Goal: Information Seeking & Learning: Learn about a topic

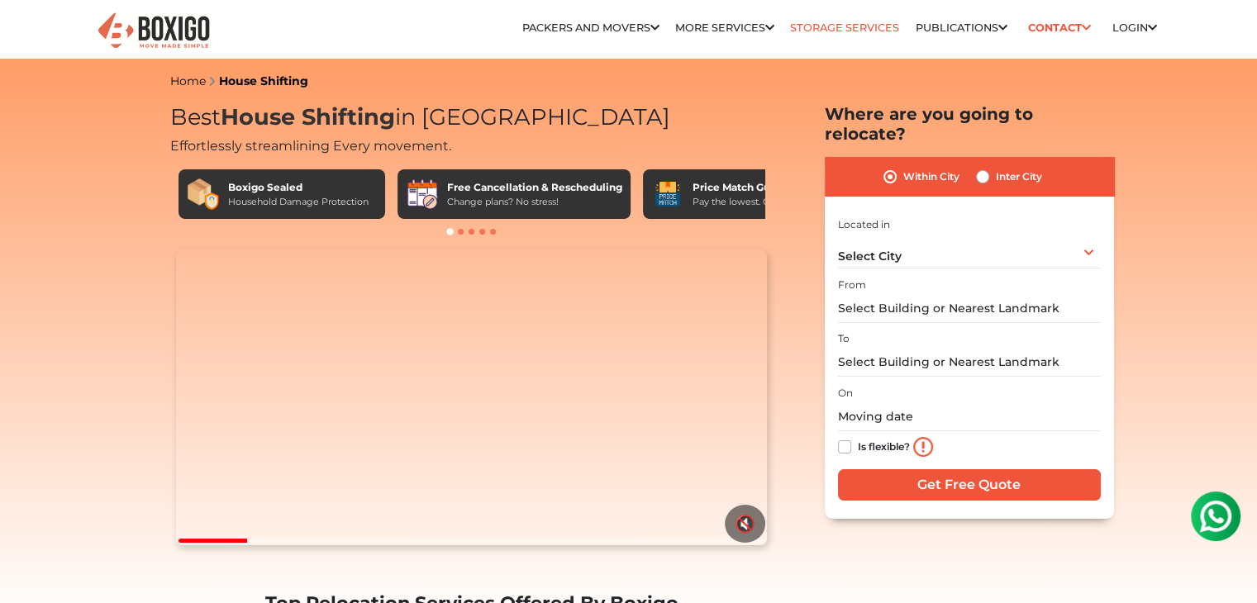
click at [828, 26] on link "Storage Services" at bounding box center [844, 27] width 109 height 12
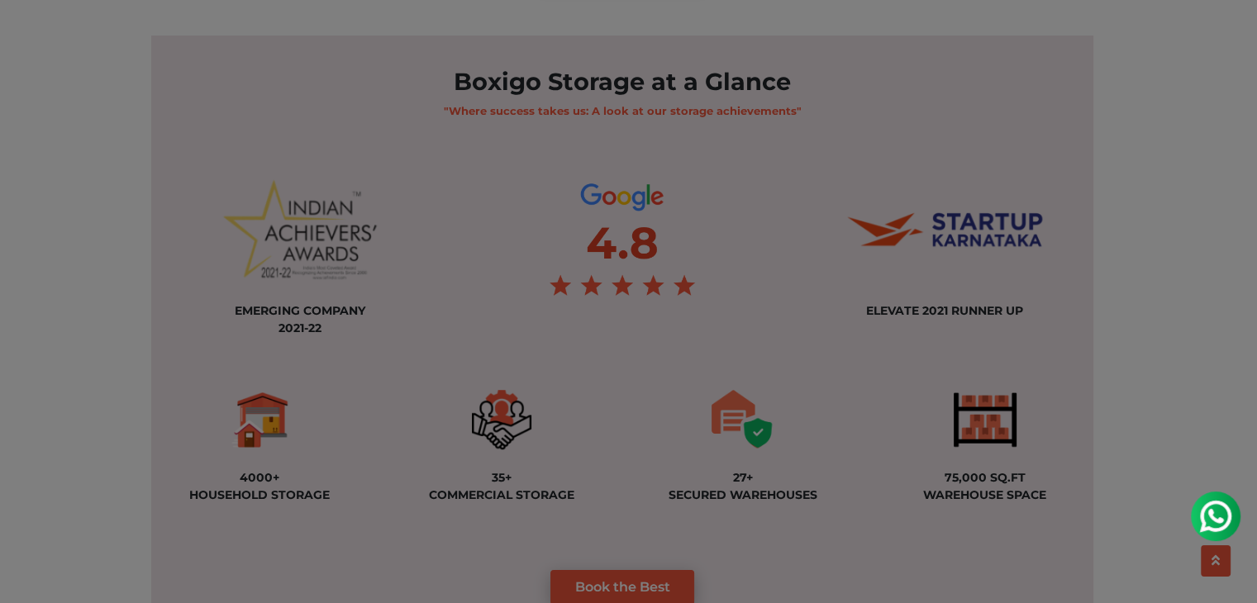
scroll to position [1199, 0]
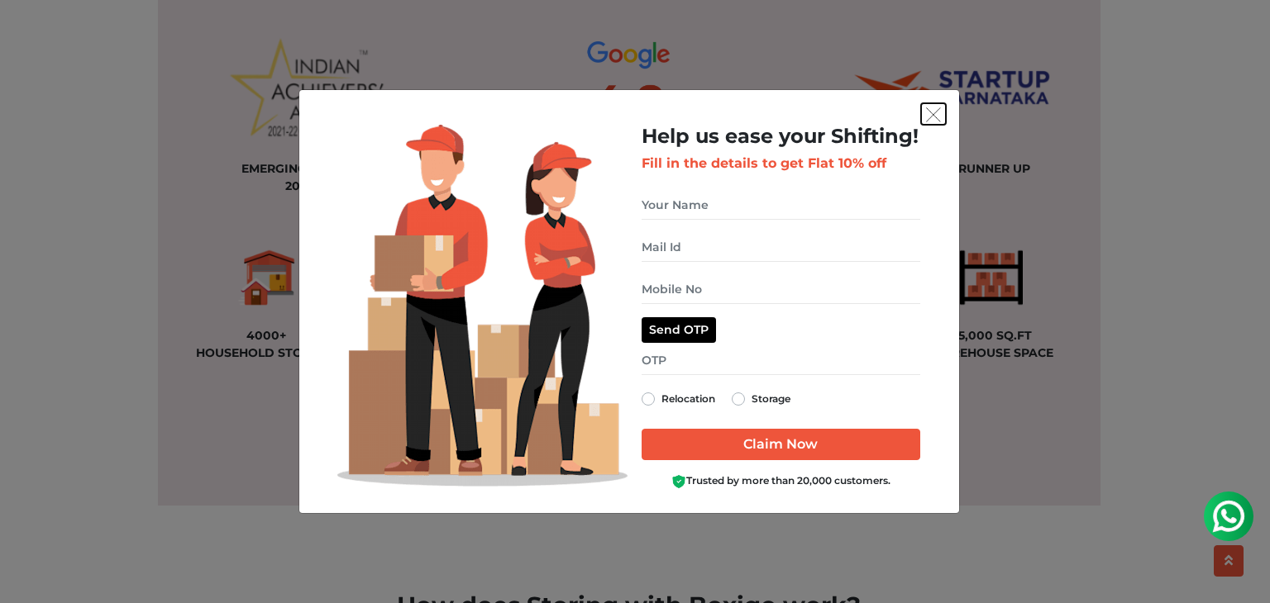
click at [931, 112] on img "get free quote dialog" at bounding box center [933, 114] width 15 height 15
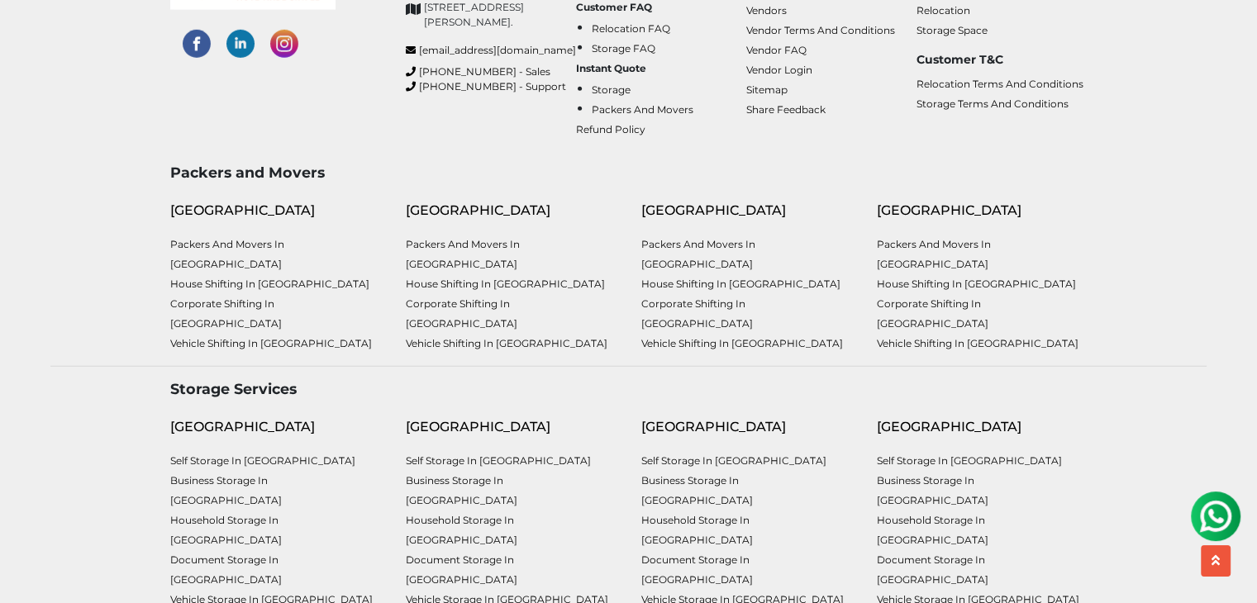
scroll to position [5014, 0]
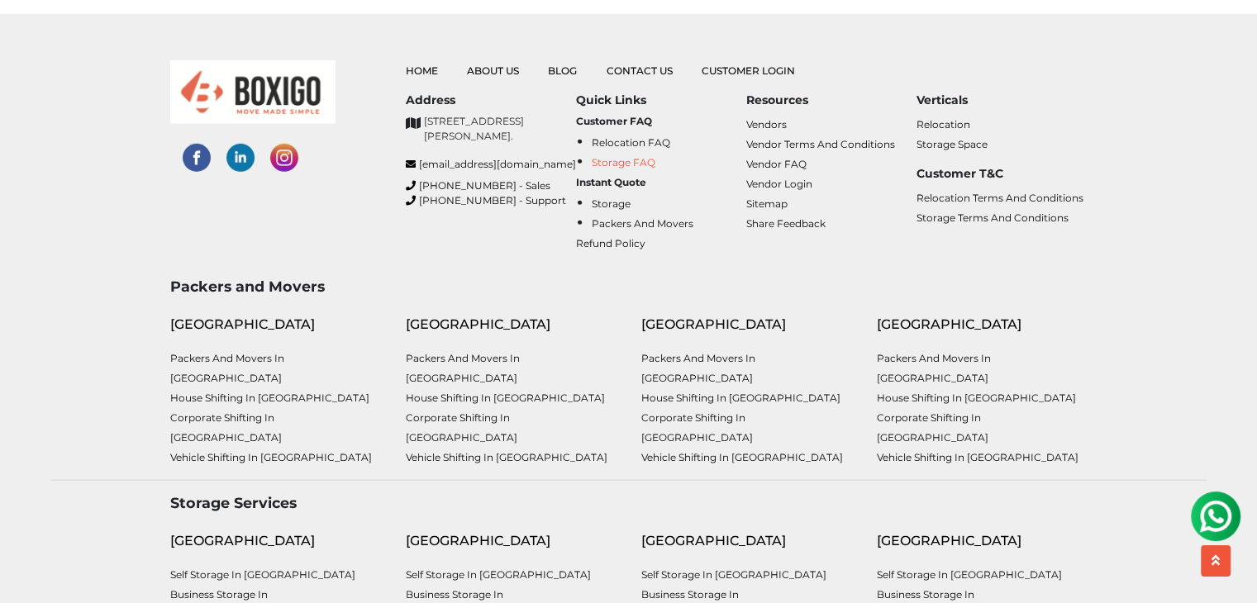
click at [608, 156] on link "Storage FAQ" at bounding box center [624, 162] width 64 height 12
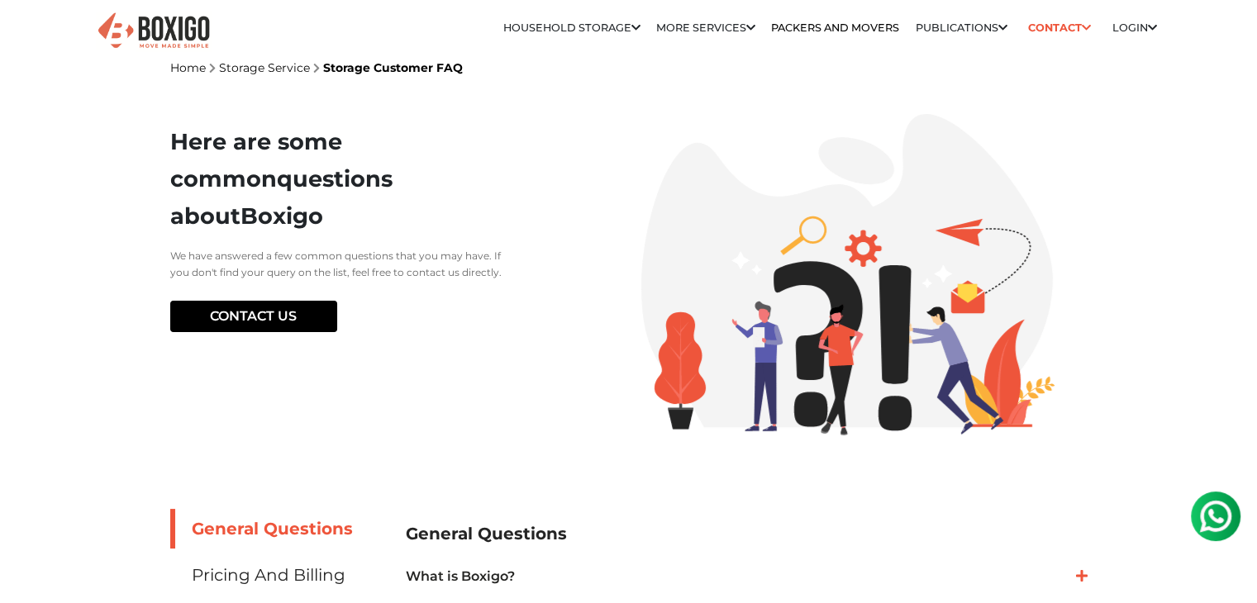
click at [155, 34] on img at bounding box center [154, 31] width 116 height 41
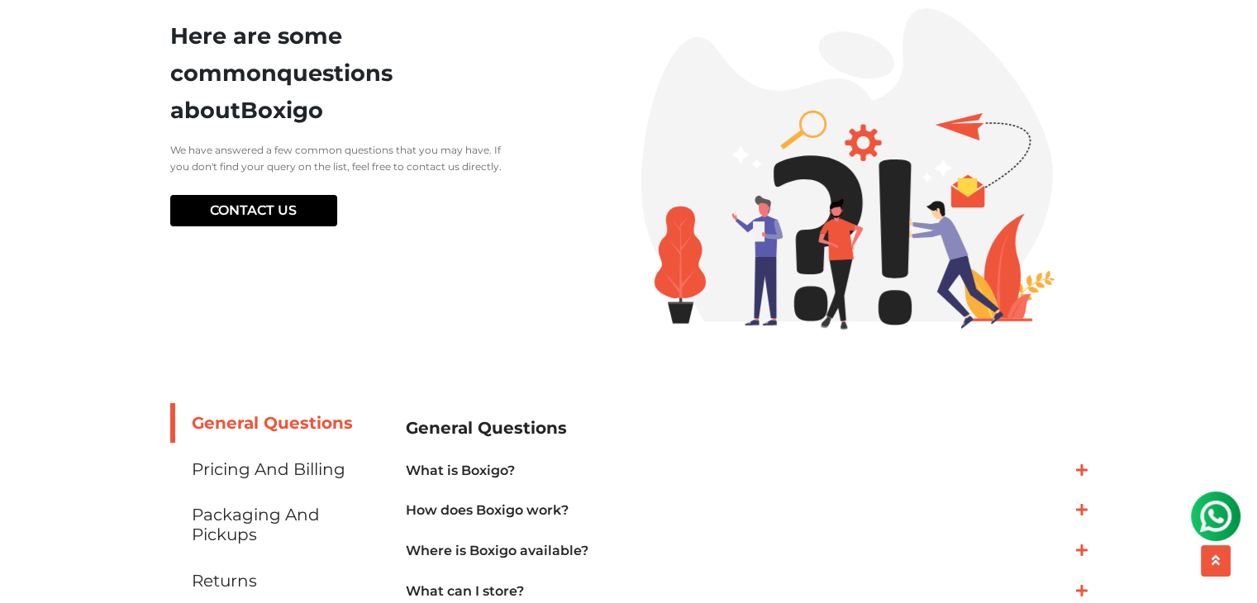
scroll to position [108, 0]
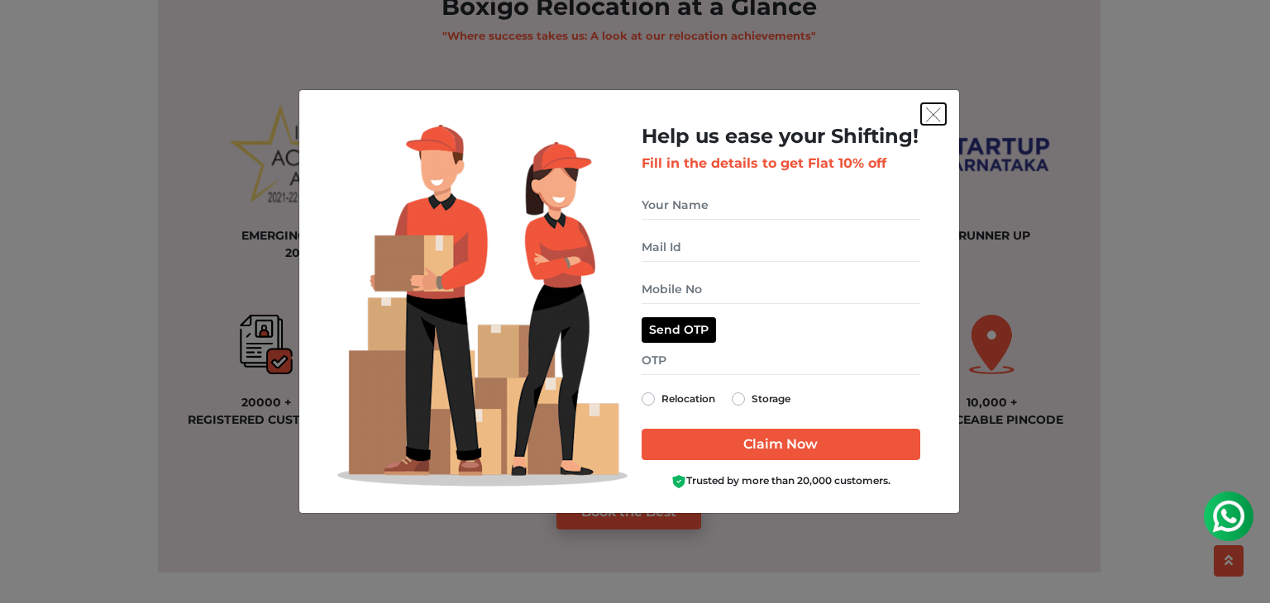
click at [936, 114] on img "get free quote dialog" at bounding box center [933, 114] width 15 height 15
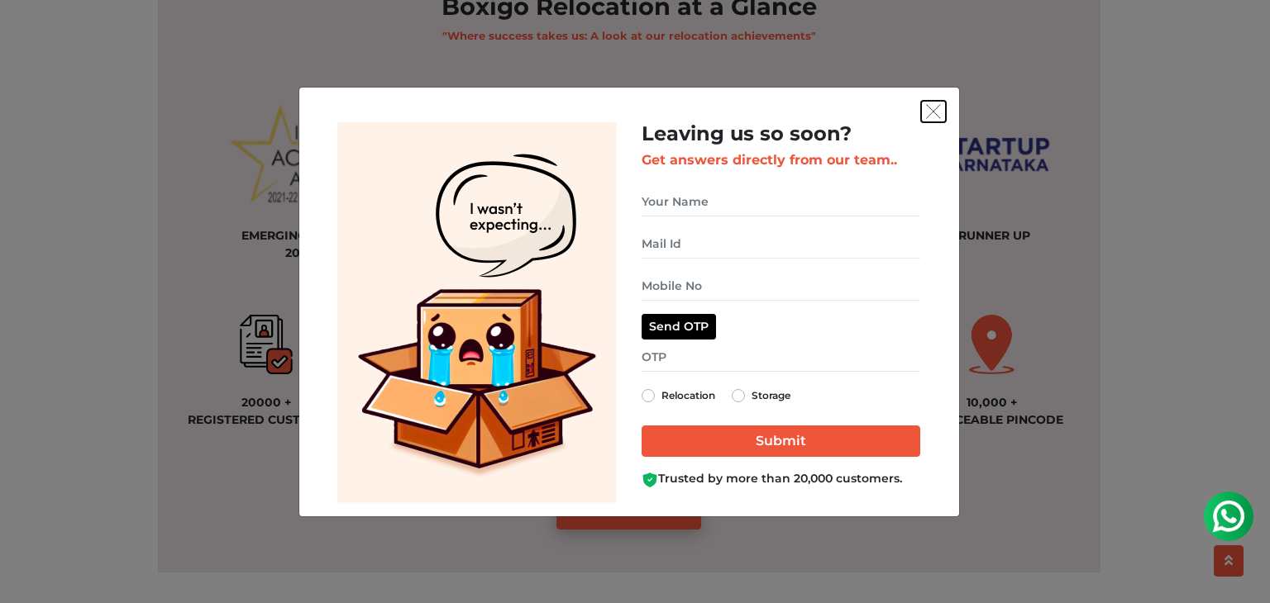
click at [935, 118] on img "get free quote dialog" at bounding box center [933, 111] width 15 height 15
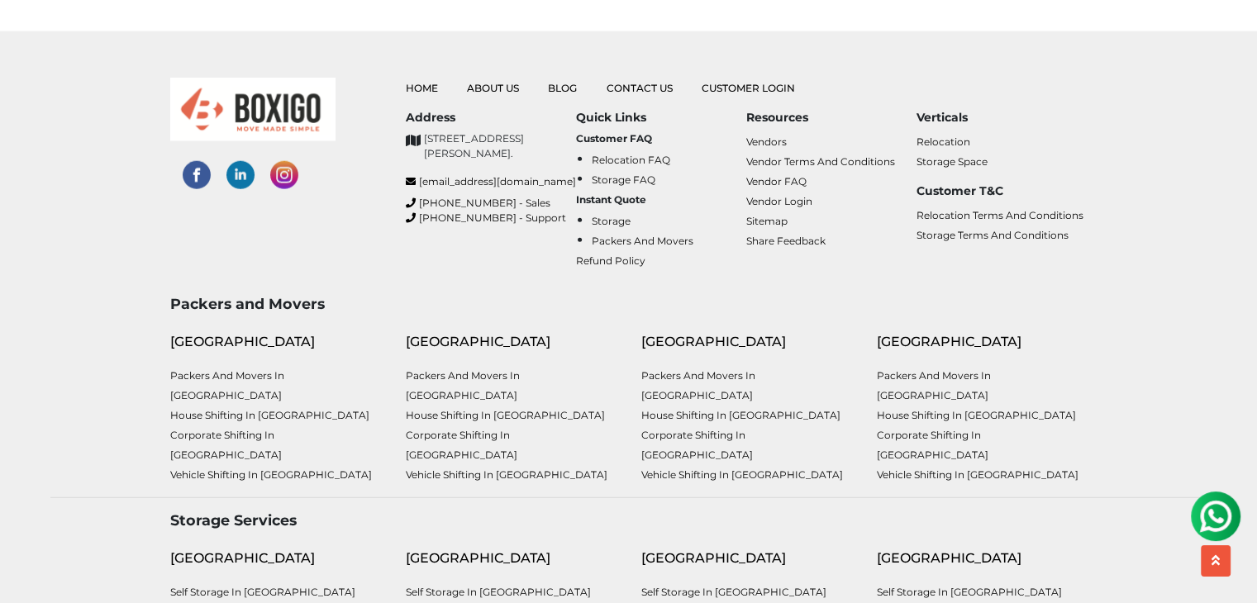
scroll to position [4257, 0]
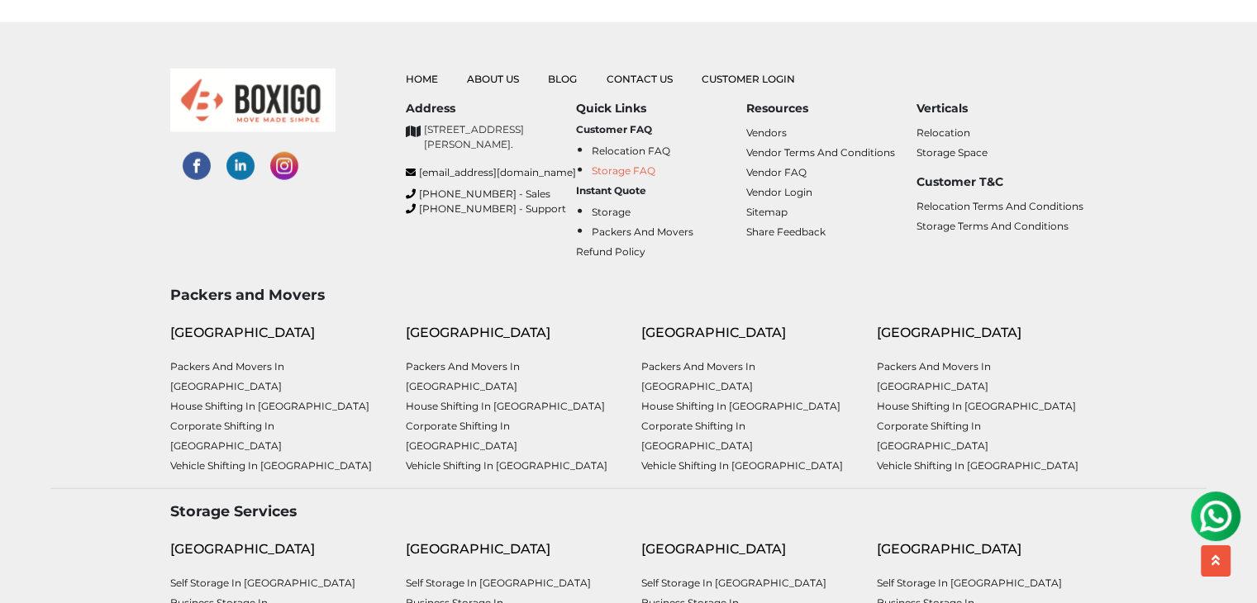
click at [616, 167] on link "Storage FAQ" at bounding box center [624, 170] width 64 height 12
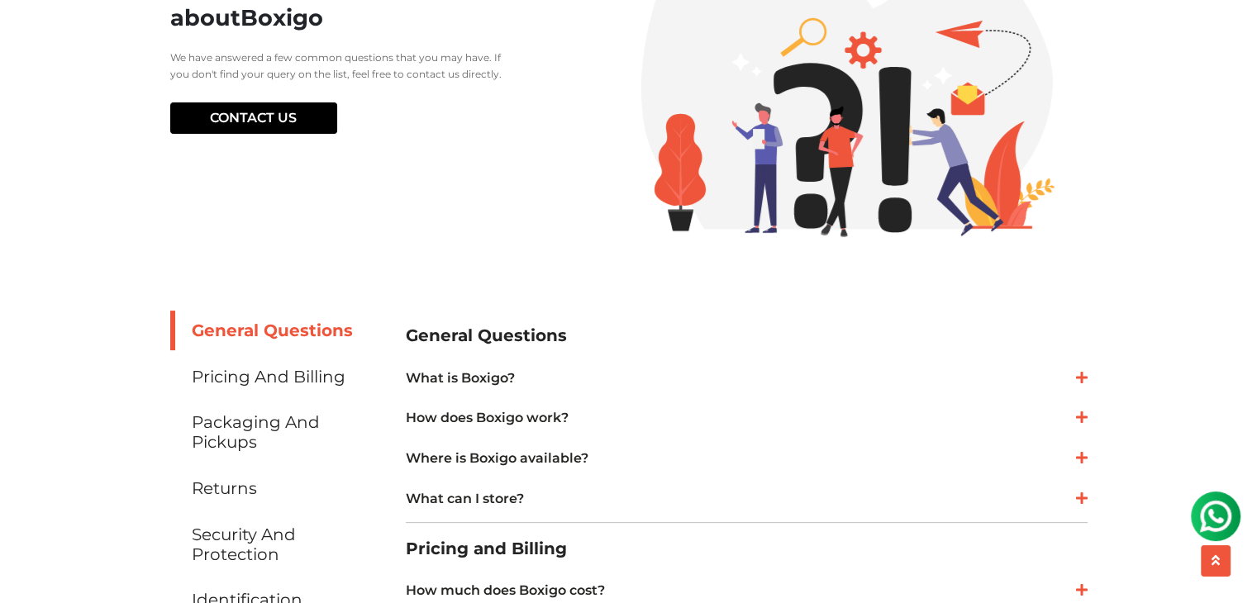
scroll to position [360, 0]
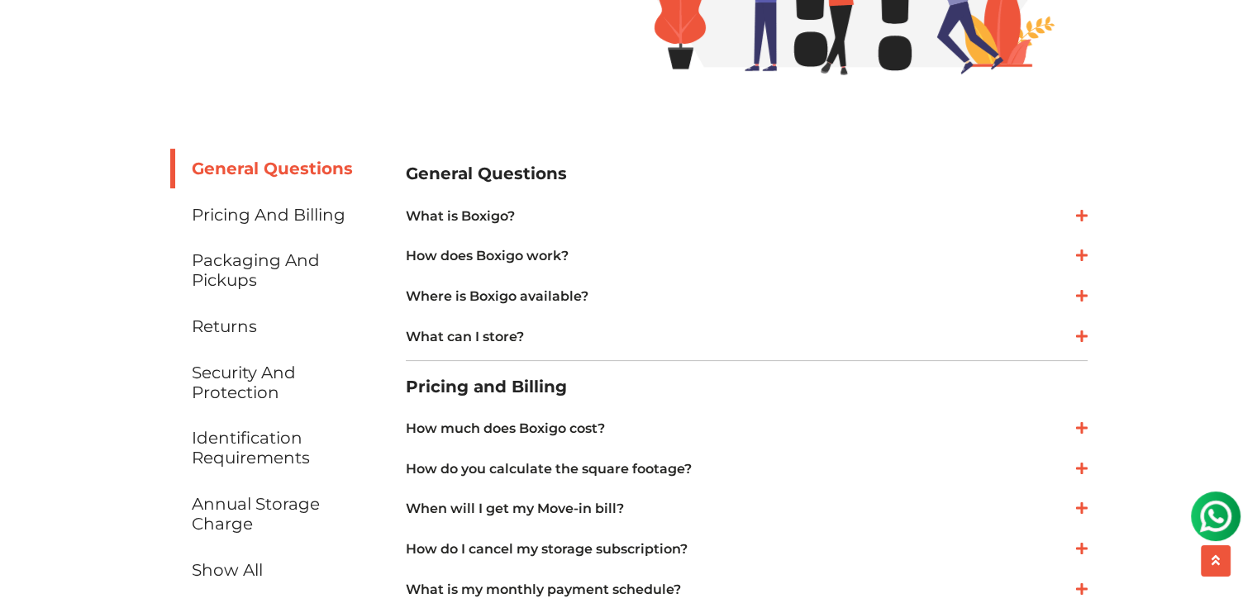
click at [235, 172] on link "General Questions" at bounding box center [275, 169] width 211 height 40
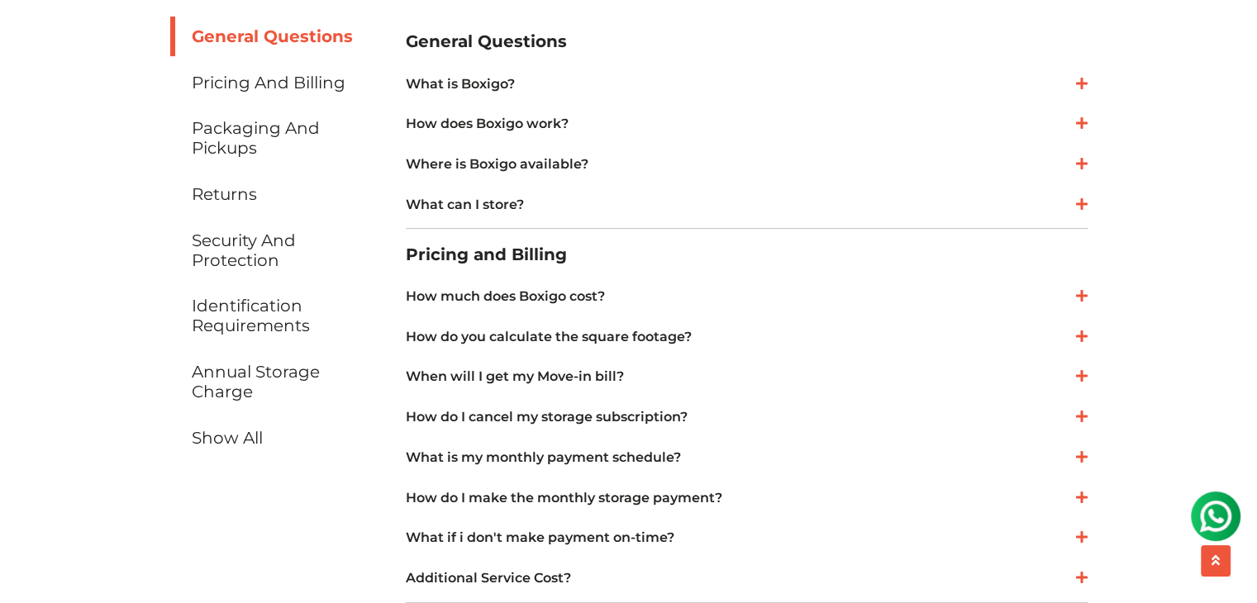
scroll to position [509, 0]
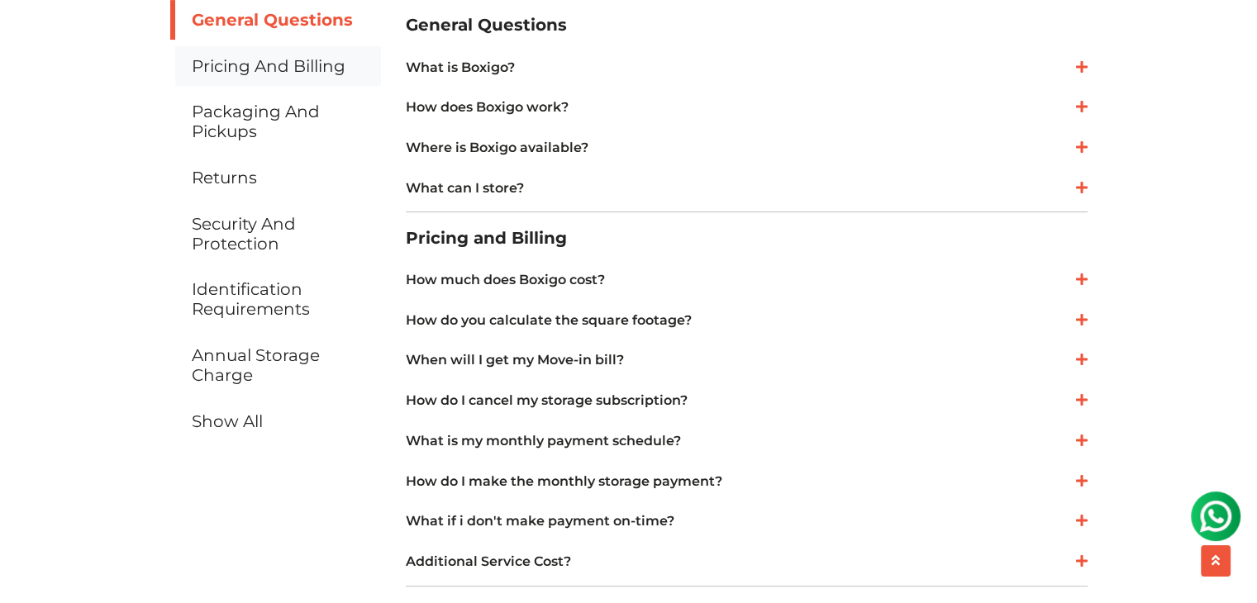
click at [236, 76] on link "Pricing and Billing" at bounding box center [275, 66] width 211 height 40
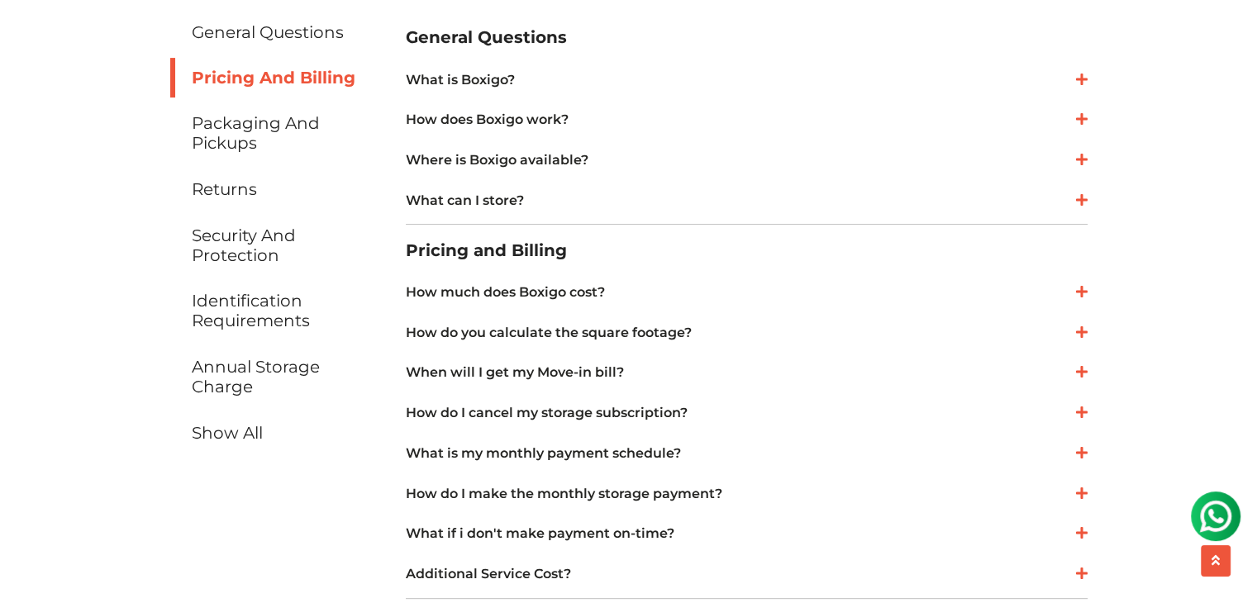
scroll to position [469, 0]
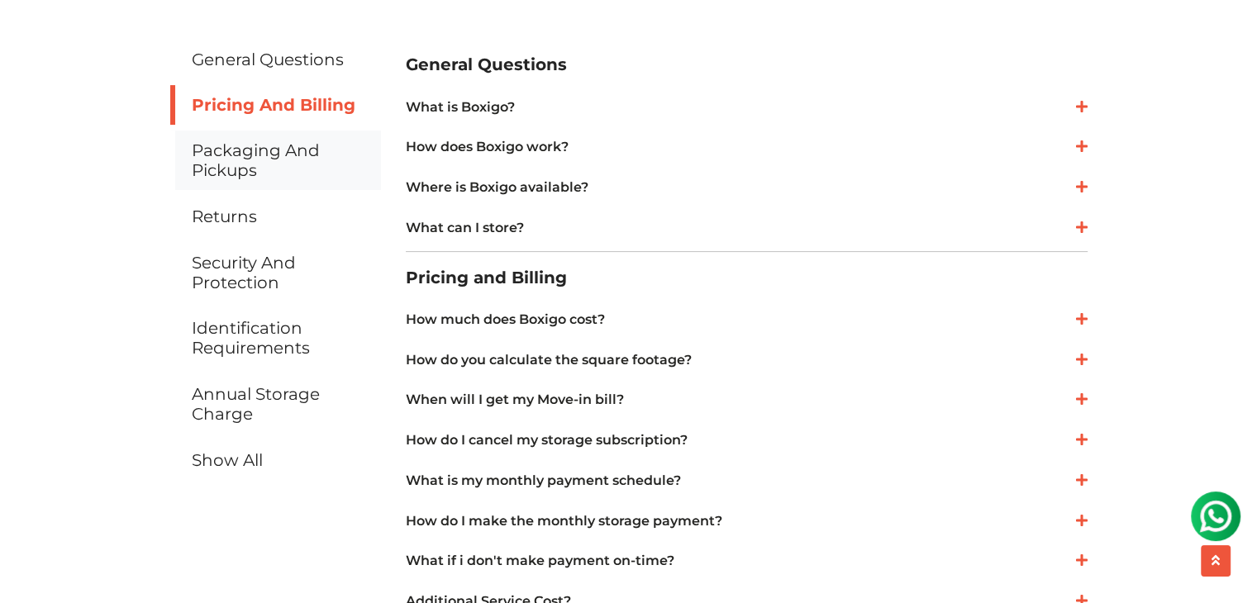
click at [260, 151] on link "Packaging and Pickups" at bounding box center [275, 161] width 211 height 60
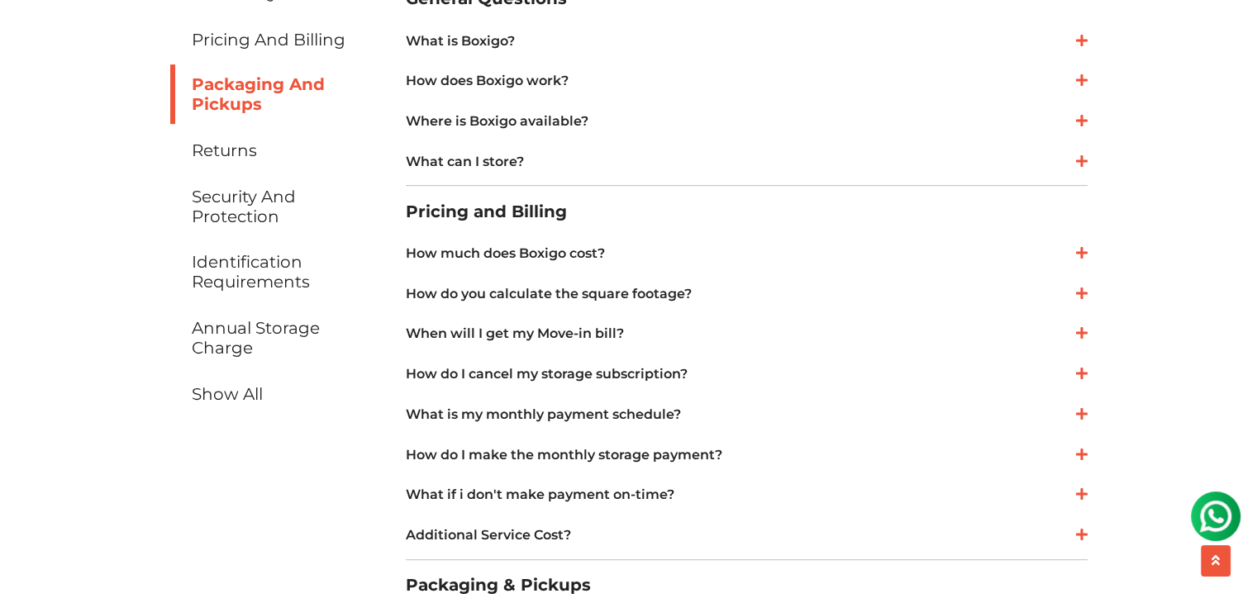
scroll to position [537, 0]
click at [212, 393] on link "Show all" at bounding box center [275, 393] width 211 height 40
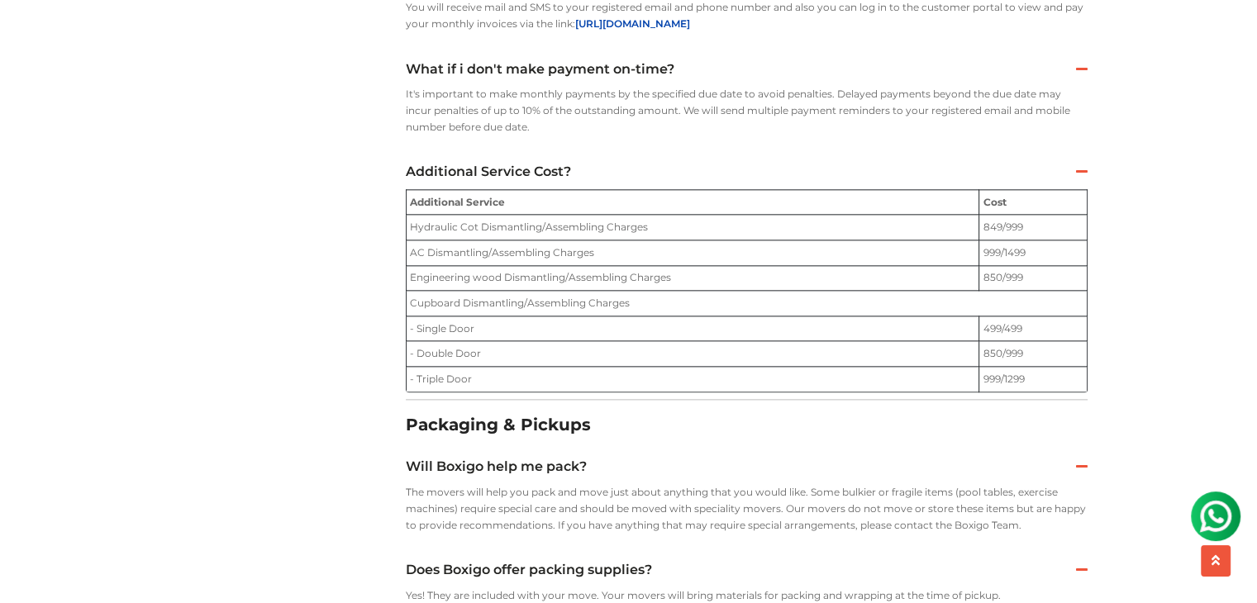
scroll to position [1952, 0]
